Goal: Task Accomplishment & Management: Use online tool/utility

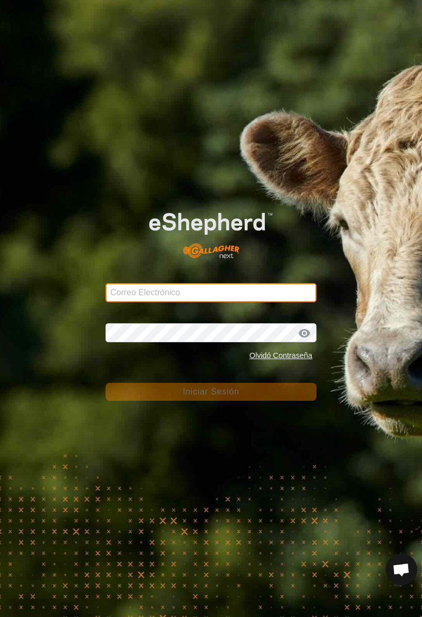
click at [128, 296] on input "Correo Electrónico" at bounding box center [211, 292] width 211 height 19
type input "[PERSON_NAME][EMAIL_ADDRESS][DOMAIN_NAME]"
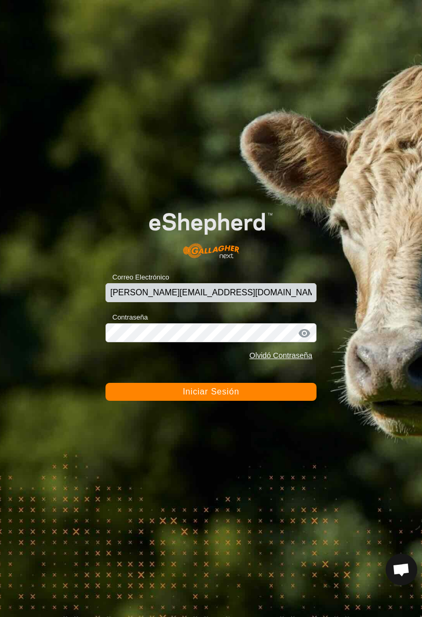
click at [233, 392] on span "Iniciar Sesión" at bounding box center [211, 391] width 56 height 9
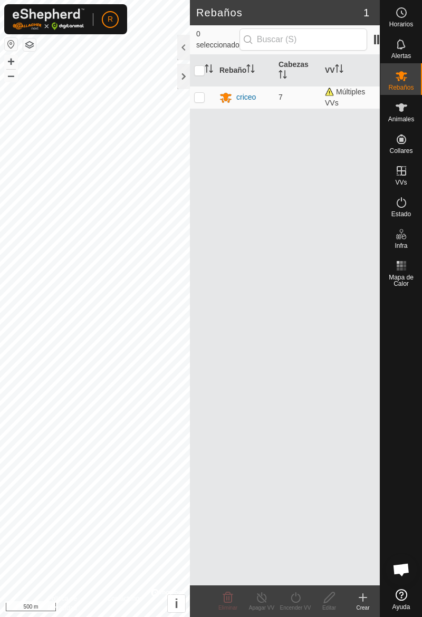
click at [403, 118] on span "Animales" at bounding box center [401, 119] width 26 height 6
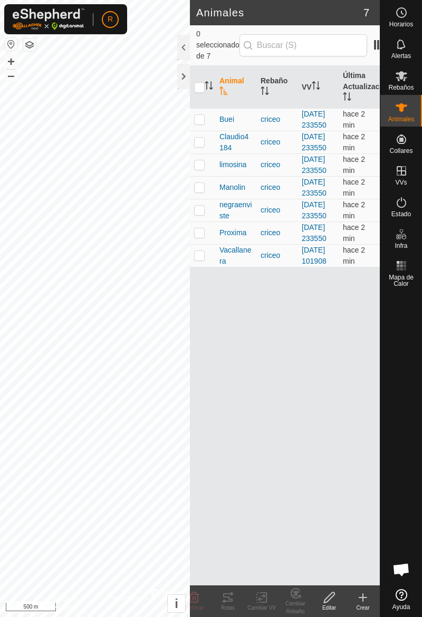
click at [211, 176] on td at bounding box center [202, 165] width 25 height 23
click at [232, 602] on icon at bounding box center [228, 597] width 13 height 13
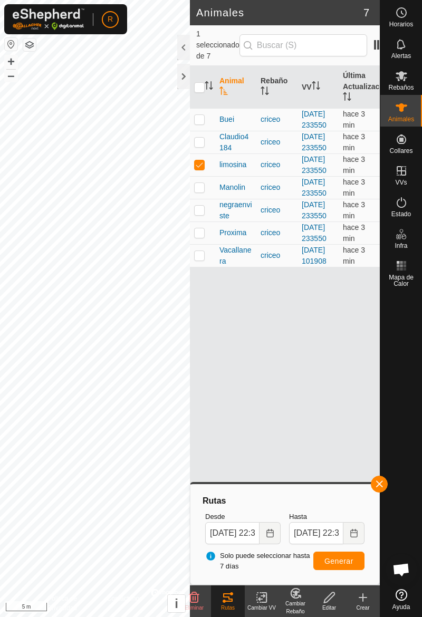
click at [205, 176] on td at bounding box center [202, 165] width 25 height 23
checkbox input "false"
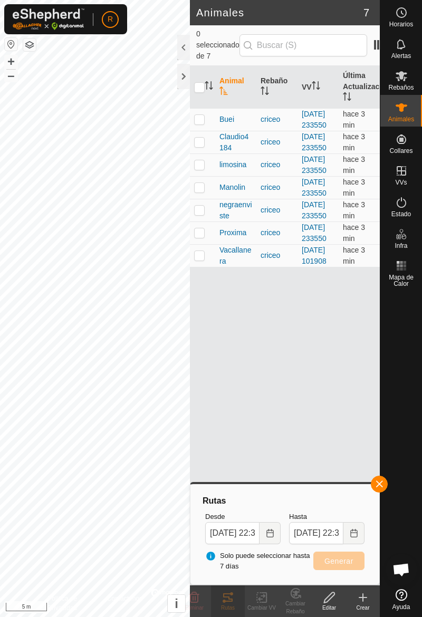
click at [385, 486] on button "button" at bounding box center [379, 484] width 17 height 17
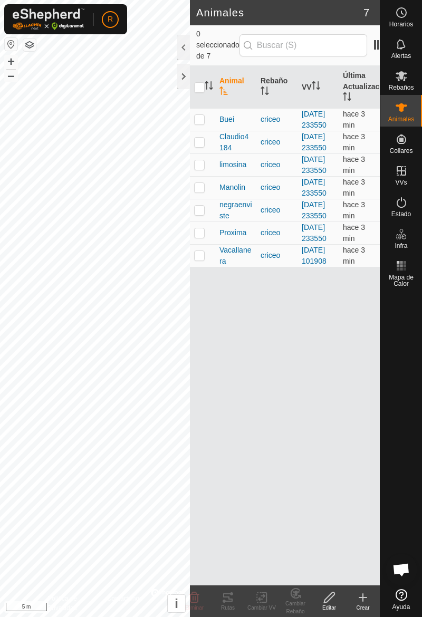
click at [208, 199] on td at bounding box center [202, 187] width 25 height 23
click at [229, 608] on div "Rutas" at bounding box center [228, 608] width 34 height 8
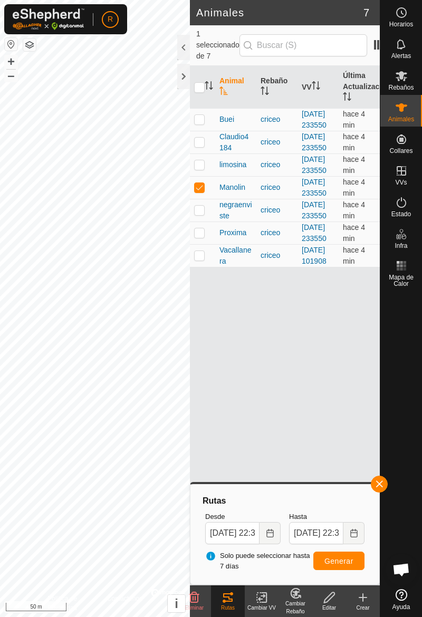
click at [205, 199] on td at bounding box center [202, 187] width 25 height 23
checkbox input "false"
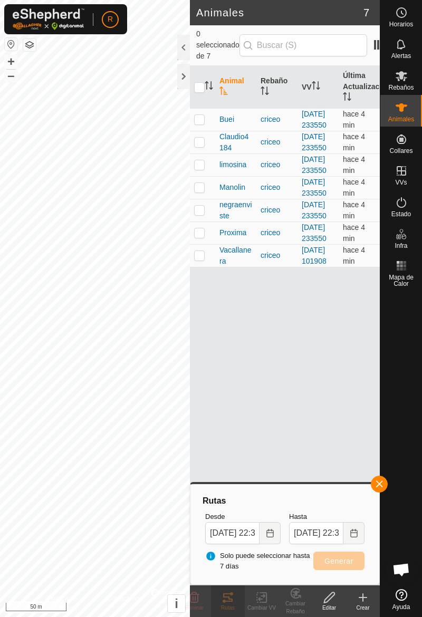
click at [202, 176] on td at bounding box center [202, 165] width 25 height 23
checkbox input "true"
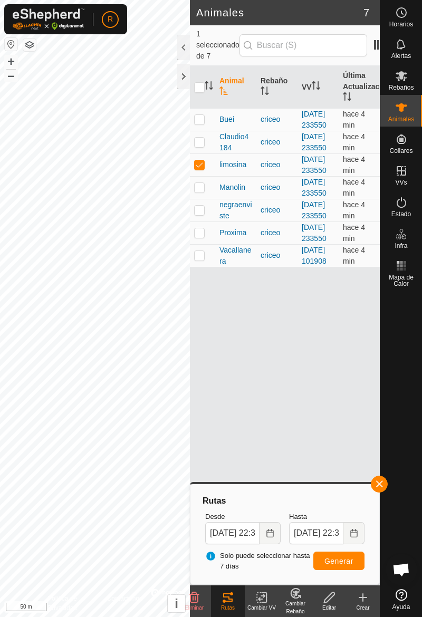
click at [228, 608] on div "Rutas" at bounding box center [228, 608] width 34 height 8
click at [348, 566] on button "Generar" at bounding box center [338, 561] width 51 height 18
click at [183, 83] on div at bounding box center [183, 76] width 13 height 25
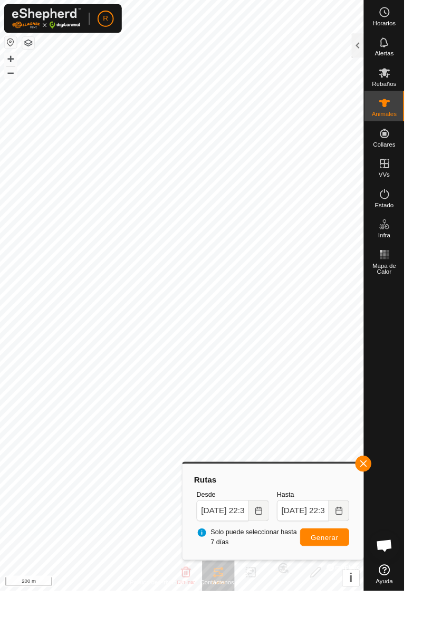
click at [369, 58] on div at bounding box center [373, 47] width 13 height 25
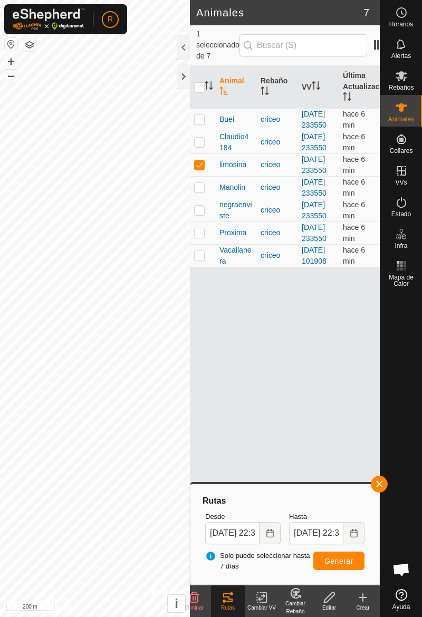
click at [200, 192] on p-checkbox at bounding box center [199, 187] width 11 height 8
checkbox input "true"
click at [196, 169] on p-tablecheckbox at bounding box center [199, 164] width 11 height 8
checkbox input "false"
click at [360, 559] on button "Generar" at bounding box center [338, 561] width 51 height 18
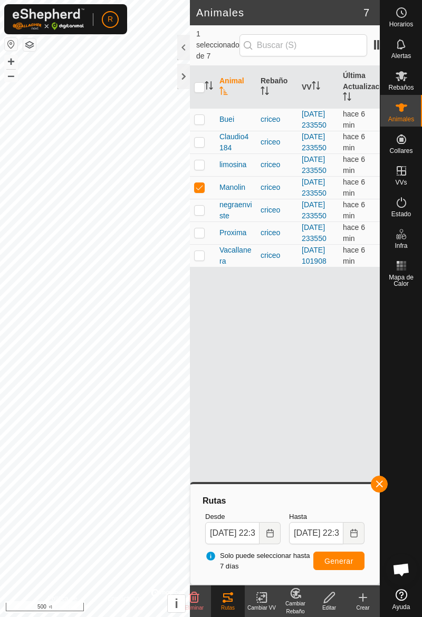
click at [202, 154] on td at bounding box center [202, 142] width 25 height 23
checkbox input "true"
click at [180, 83] on div at bounding box center [183, 76] width 13 height 25
